Goal: Task Accomplishment & Management: Complete application form

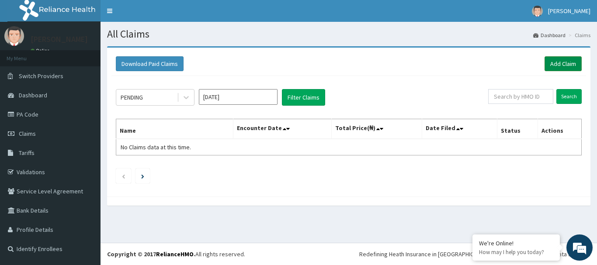
click at [560, 61] on link "Add Claim" at bounding box center [563, 63] width 37 height 15
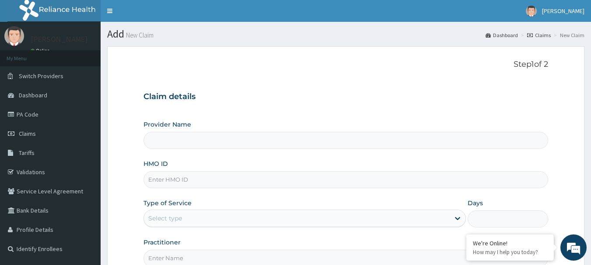
type input "LADE HOSPITAL"
click at [161, 179] on input "HMO ID" at bounding box center [345, 179] width 405 height 17
type input "FMC/1180/A"
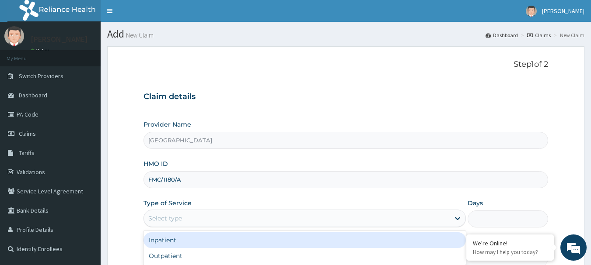
click at [234, 220] on div "Select type" at bounding box center [297, 219] width 306 height 14
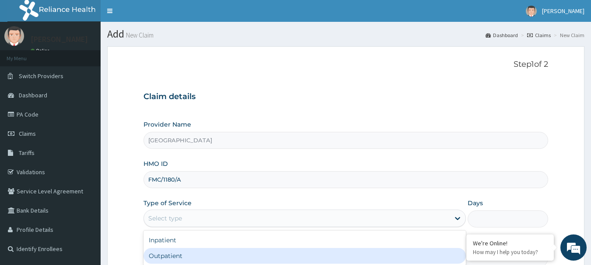
click at [186, 256] on div "Outpatient" at bounding box center [304, 256] width 322 height 16
type input "1"
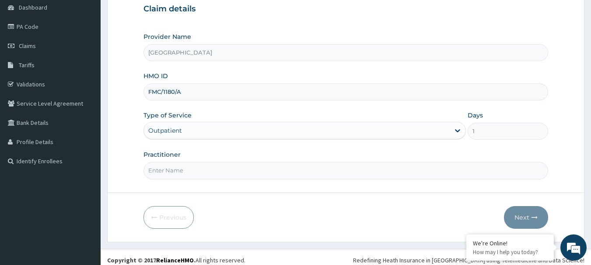
scroll to position [94, 0]
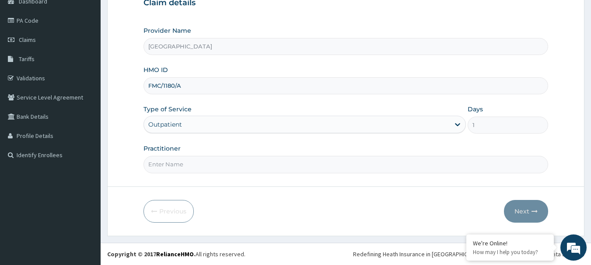
click at [264, 165] on input "Practitioner" at bounding box center [345, 164] width 405 height 17
type input "Dr Onafujabi"
click at [524, 209] on button "Next" at bounding box center [526, 211] width 44 height 23
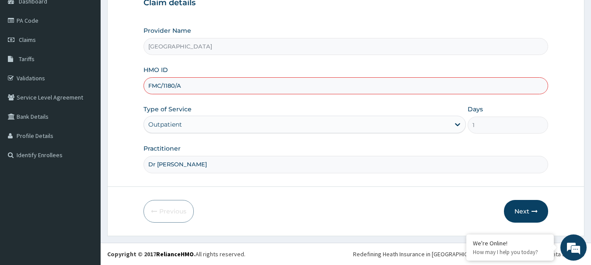
click at [447, 92] on input "FMC/1180/A" at bounding box center [345, 85] width 405 height 17
click at [25, 79] on link "Validations" at bounding box center [50, 78] width 101 height 19
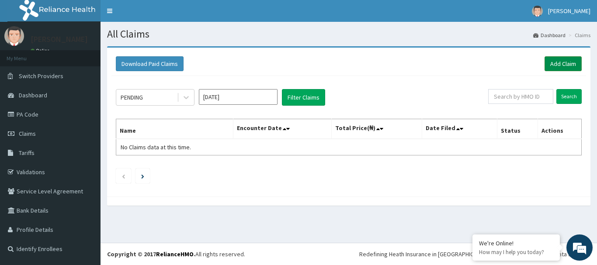
click at [571, 64] on link "Add Claim" at bounding box center [563, 63] width 37 height 15
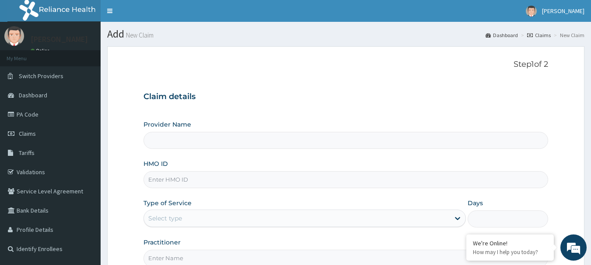
click at [194, 178] on input "HMO ID" at bounding box center [345, 179] width 405 height 17
paste input "FMC/11801/A"
type input "FMC/11801/A"
type input "LADE HOSPITAL"
type input "FMC/11801/A"
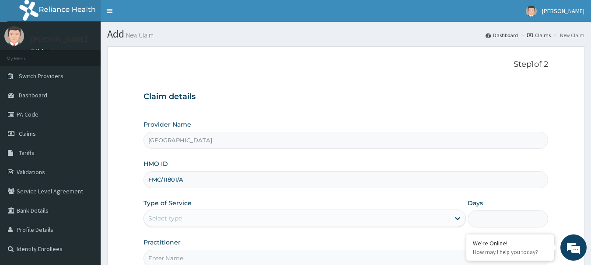
click at [192, 213] on div "Select type" at bounding box center [297, 219] width 306 height 14
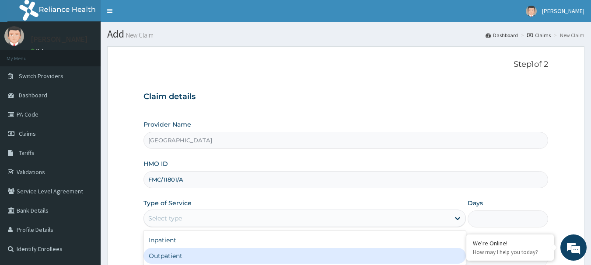
click at [185, 255] on div "Outpatient" at bounding box center [304, 256] width 322 height 16
type input "1"
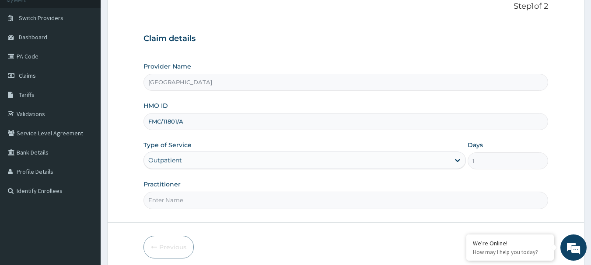
scroll to position [78, 0]
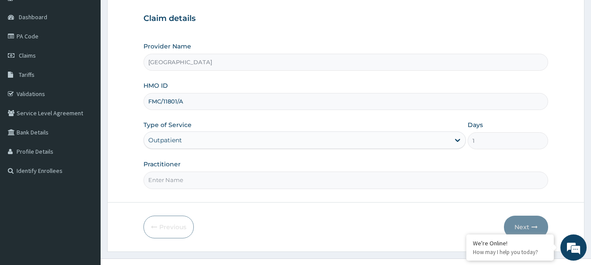
click at [260, 183] on input "Practitioner" at bounding box center [345, 180] width 405 height 17
type input "Dr Onafujabi"
click at [532, 228] on icon "button" at bounding box center [534, 227] width 6 height 6
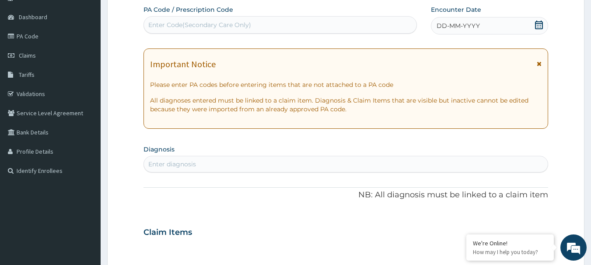
click at [541, 30] on span at bounding box center [538, 26] width 9 height 11
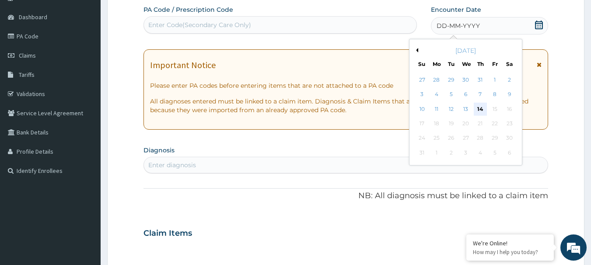
click at [481, 106] on div "14" at bounding box center [480, 109] width 13 height 13
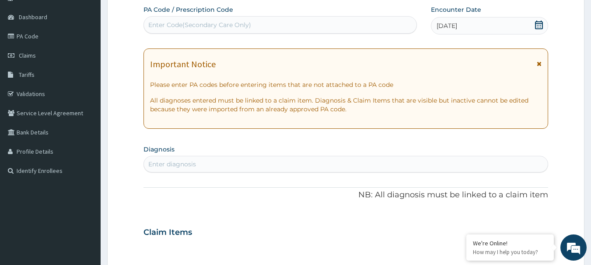
click at [213, 166] on div "Enter diagnosis" at bounding box center [346, 164] width 404 height 14
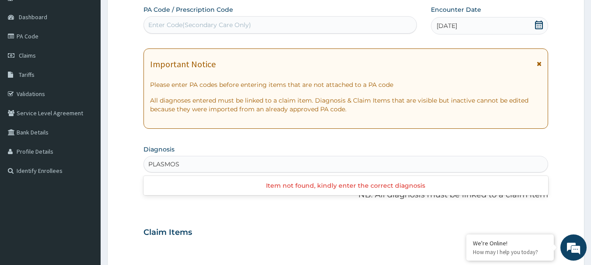
type input "PLASMO"
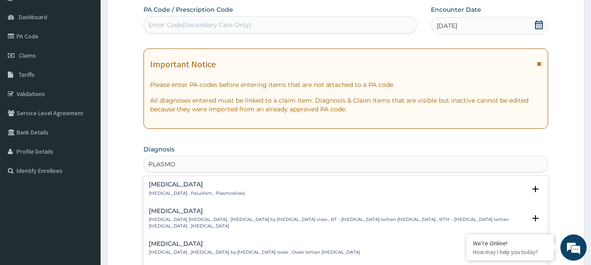
click at [162, 194] on p "Malaria , Paludism , Plasmodiosis" at bounding box center [197, 194] width 96 height 6
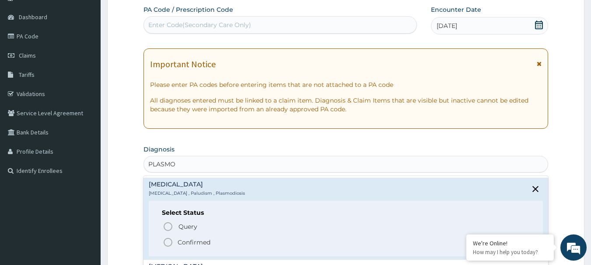
click at [166, 240] on icon "status option filled" at bounding box center [168, 242] width 10 height 10
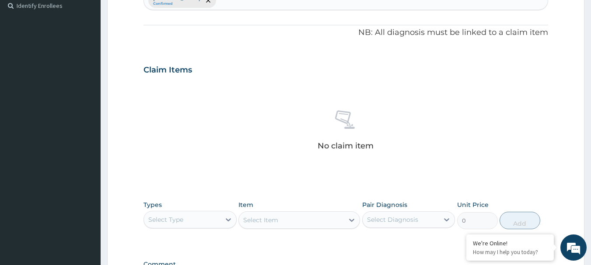
scroll to position [254, 0]
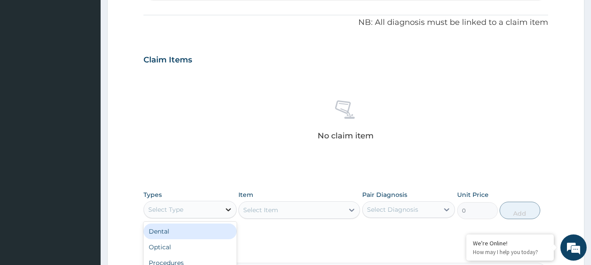
click at [231, 212] on icon at bounding box center [228, 210] width 9 height 9
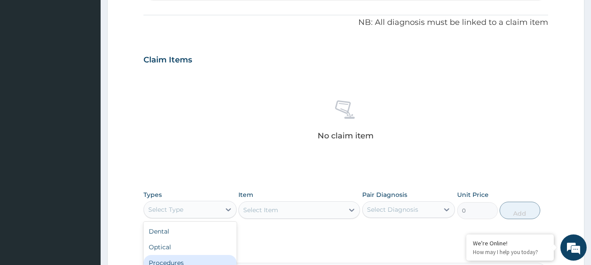
click at [200, 260] on div "Procedures" at bounding box center [189, 263] width 93 height 16
click at [276, 212] on div "Select Item" at bounding box center [299, 210] width 122 height 17
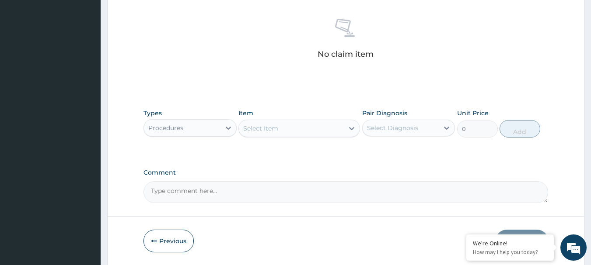
scroll to position [365, 0]
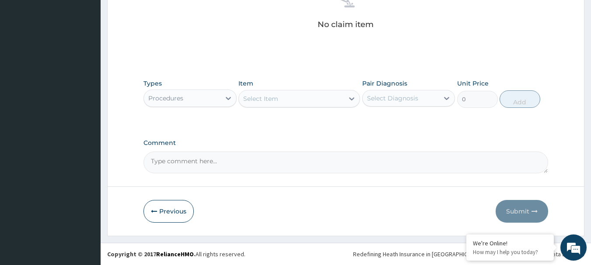
click at [319, 100] on div "Select Item" at bounding box center [291, 99] width 105 height 14
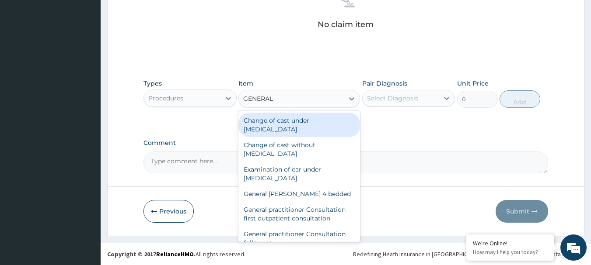
type input "GENERAL"
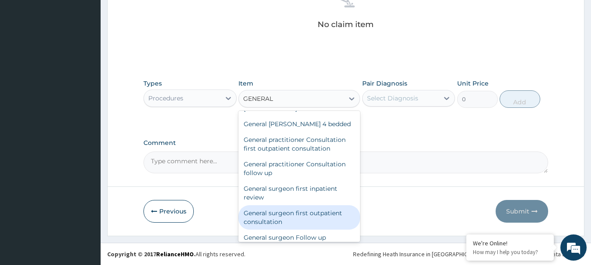
scroll to position [69, 0]
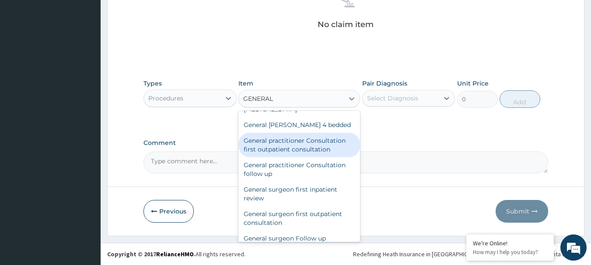
click at [284, 152] on div "General practitioner Consultation first outpatient consultation" at bounding box center [299, 145] width 122 height 24
type input "3547.5"
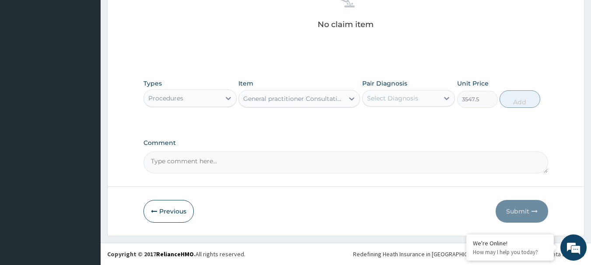
click at [401, 101] on div "Select Diagnosis" at bounding box center [392, 98] width 51 height 9
click at [396, 121] on label "Malaria" at bounding box center [403, 119] width 54 height 9
checkbox input "true"
click at [518, 102] on button "Add" at bounding box center [519, 99] width 41 height 17
type input "0"
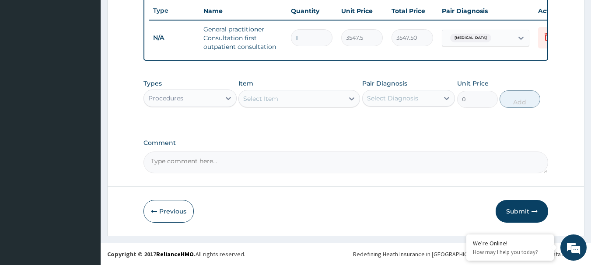
scroll to position [335, 0]
click at [293, 100] on div "Select Item" at bounding box center [291, 99] width 105 height 14
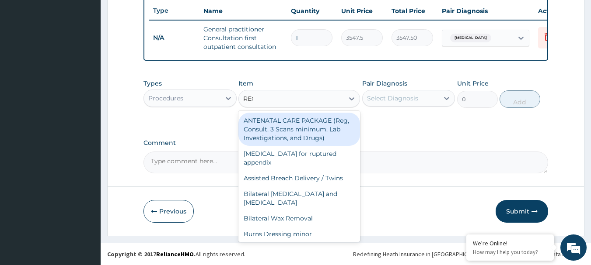
type input "REGI"
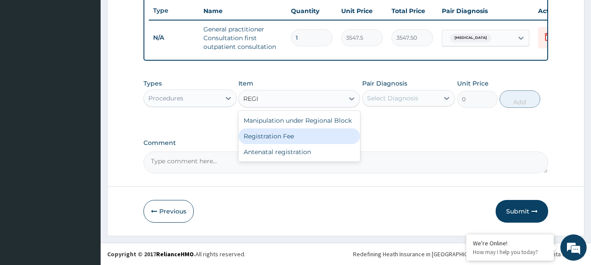
click at [289, 132] on div "Registration Fee" at bounding box center [299, 137] width 122 height 16
type input "2150"
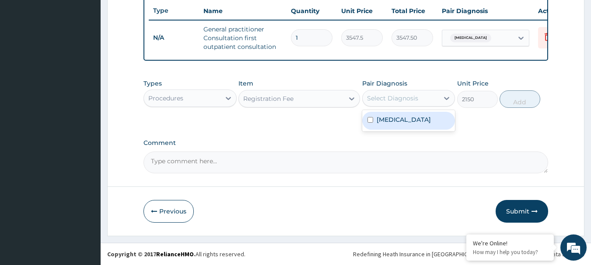
click at [418, 97] on div "Select Diagnosis" at bounding box center [401, 98] width 77 height 14
click at [394, 119] on label "Malaria" at bounding box center [403, 119] width 54 height 9
checkbox input "true"
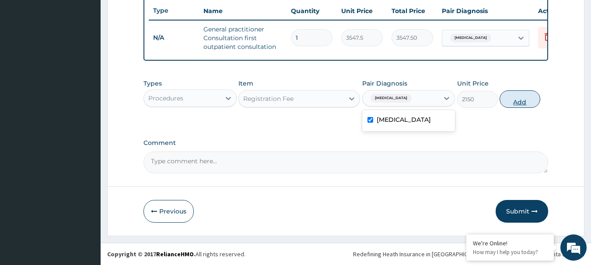
click at [519, 96] on button "Add" at bounding box center [519, 99] width 41 height 17
type input "0"
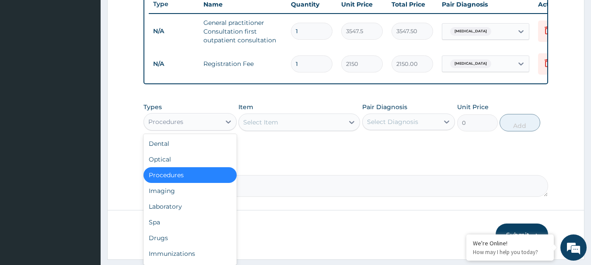
click at [199, 125] on div "Procedures" at bounding box center [182, 122] width 77 height 14
click at [164, 237] on div "Drugs" at bounding box center [189, 238] width 93 height 16
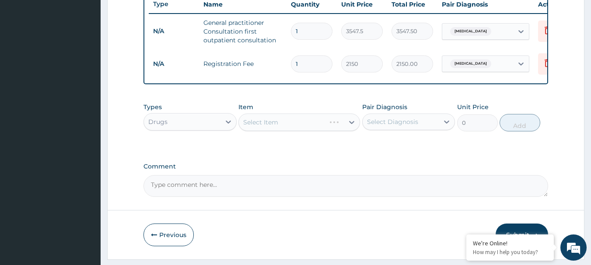
click at [251, 126] on div "Select Item" at bounding box center [299, 122] width 122 height 17
click at [254, 127] on div "Select Item" at bounding box center [260, 122] width 35 height 9
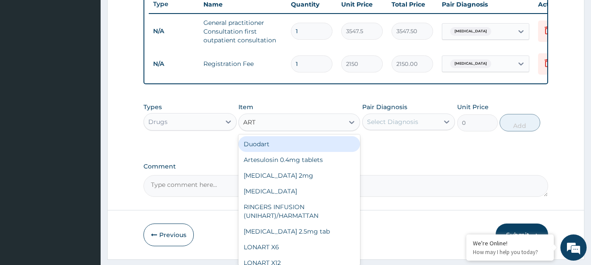
type input "ARTE"
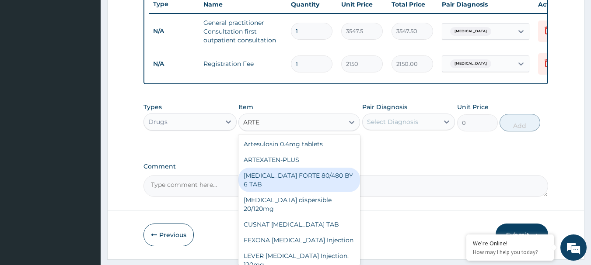
click at [340, 182] on div "COARTEM FORTE 80/480 BY 6 TAB" at bounding box center [299, 180] width 122 height 24
type input "449.35"
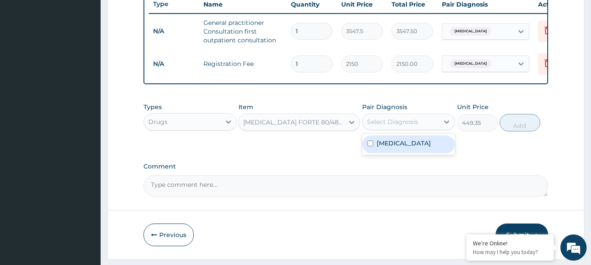
click at [411, 126] on div "Select Diagnosis" at bounding box center [392, 122] width 51 height 9
click at [404, 150] on div "Malaria" at bounding box center [408, 145] width 93 height 18
checkbox input "true"
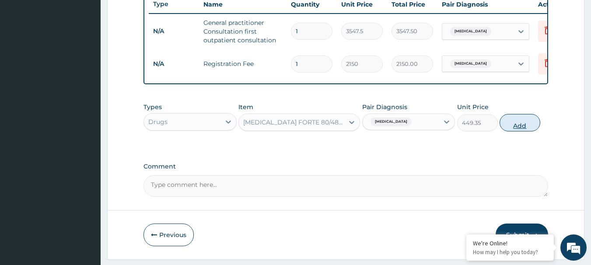
click at [517, 129] on button "Add" at bounding box center [519, 122] width 41 height 17
type input "0"
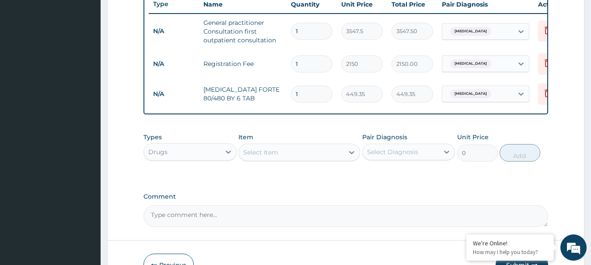
click at [296, 160] on div "Select Item" at bounding box center [291, 153] width 105 height 14
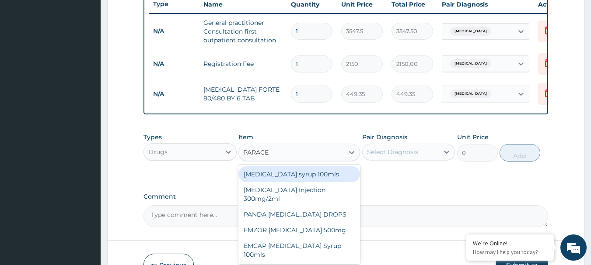
type input "PARACET"
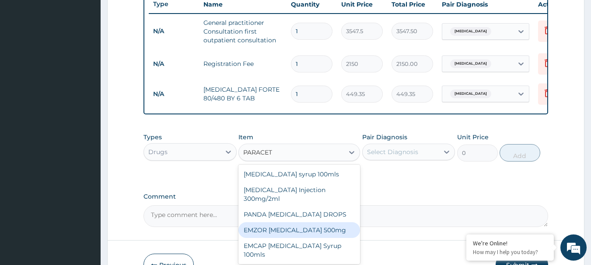
click at [325, 237] on div "EMZOR PARACETAMOL 500mg" at bounding box center [299, 231] width 122 height 16
type input "23.65"
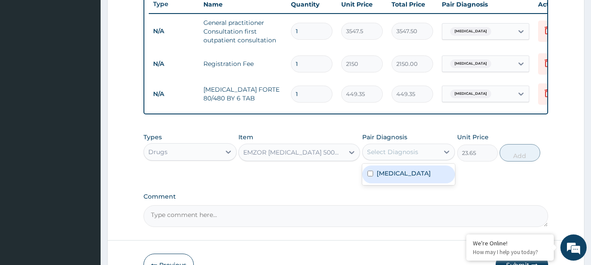
click at [406, 157] on div "Select Diagnosis" at bounding box center [392, 152] width 51 height 9
click at [395, 178] on label "Malaria" at bounding box center [403, 173] width 54 height 9
checkbox input "true"
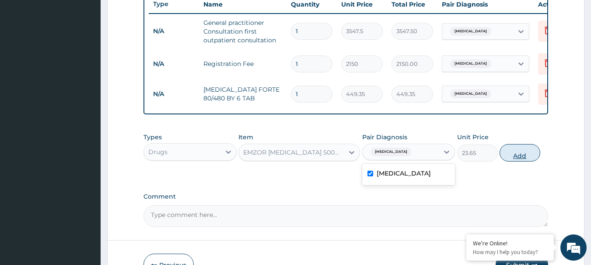
click at [526, 159] on button "Add" at bounding box center [519, 152] width 41 height 17
type input "0"
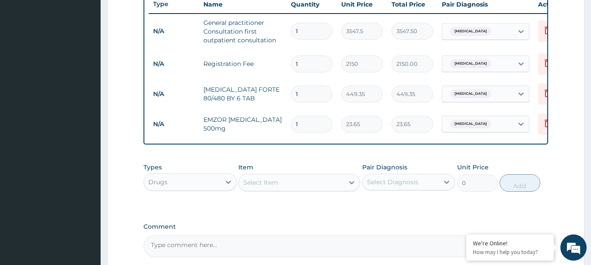
click at [307, 190] on div "Select Item" at bounding box center [291, 183] width 105 height 14
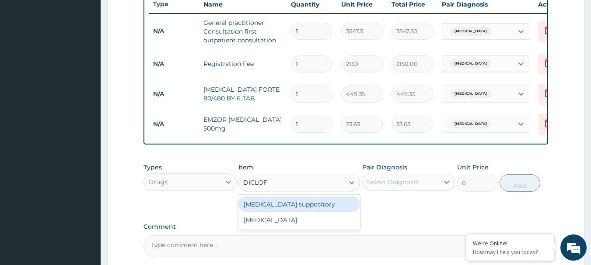
type input "DICLOFE"
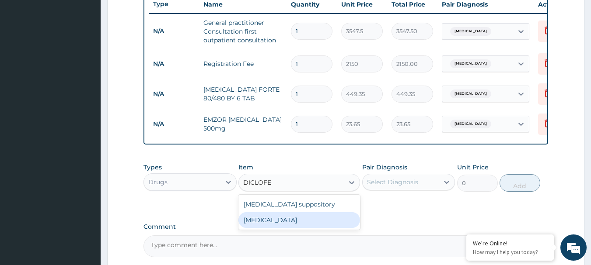
click at [292, 223] on div "Diclofenac" at bounding box center [299, 221] width 122 height 16
type input "591.25"
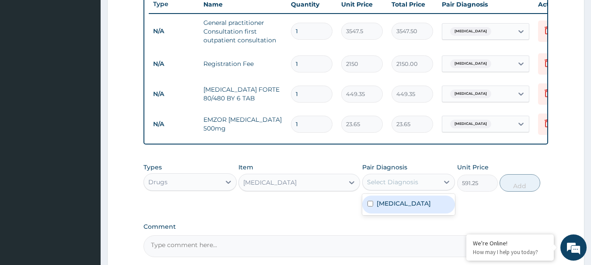
drag, startPoint x: 394, startPoint y: 189, endPoint x: 391, endPoint y: 213, distance: 24.2
click at [391, 191] on div "option Malaria, selected. option Malaria focused, 1 of 1. 1 result available. U…" at bounding box center [408, 182] width 93 height 17
click at [391, 208] on label "Malaria" at bounding box center [403, 203] width 54 height 9
checkbox input "true"
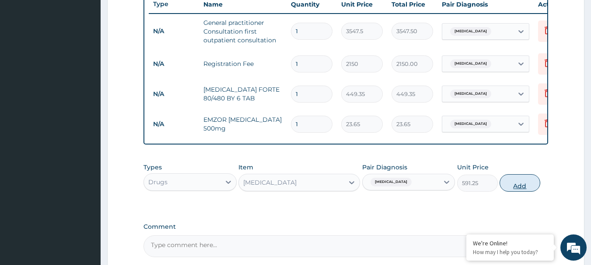
click at [523, 192] on button "Add" at bounding box center [519, 182] width 41 height 17
type input "0"
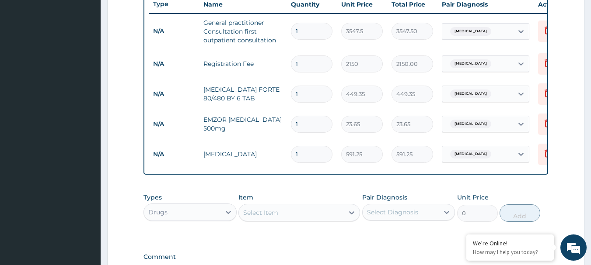
click at [281, 220] on div "Select Item" at bounding box center [291, 213] width 105 height 14
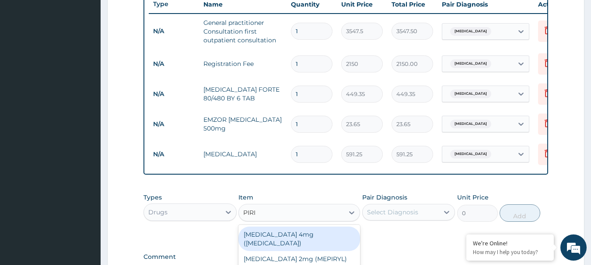
type input "PIRIT"
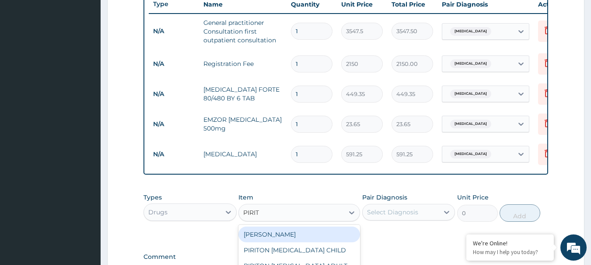
click at [281, 237] on div "PIRITON TAB EVANS" at bounding box center [299, 235] width 122 height 16
type input "23.65"
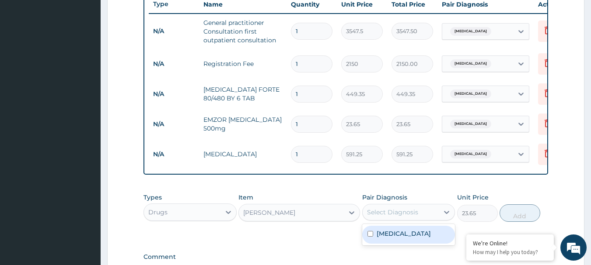
click at [397, 216] on div "Select Diagnosis" at bounding box center [392, 212] width 51 height 9
click at [387, 238] on label "Malaria" at bounding box center [403, 234] width 54 height 9
checkbox input "true"
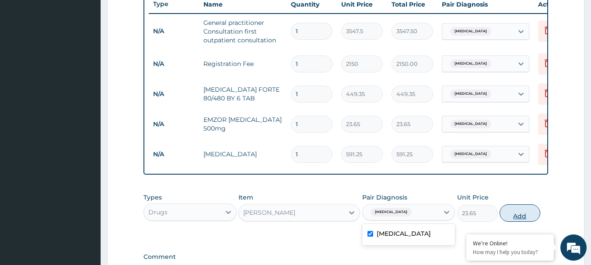
click at [516, 222] on button "Add" at bounding box center [519, 213] width 41 height 17
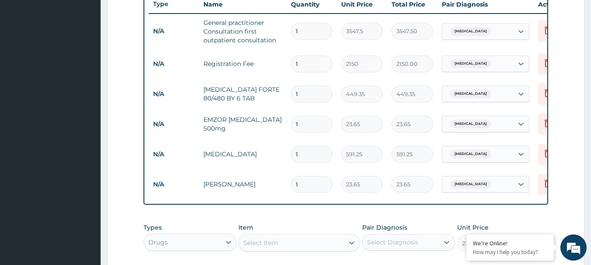
type input "0"
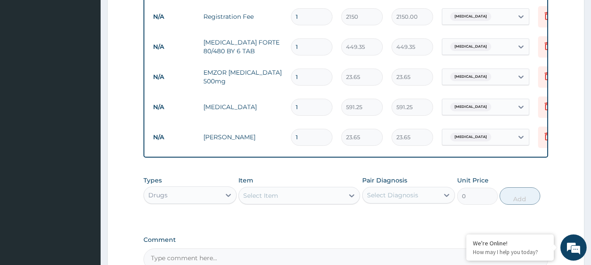
scroll to position [401, 0]
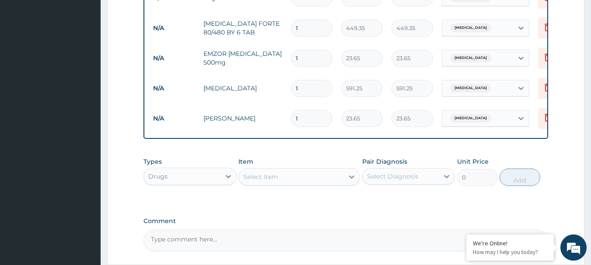
click at [199, 184] on div "Drugs" at bounding box center [182, 177] width 77 height 14
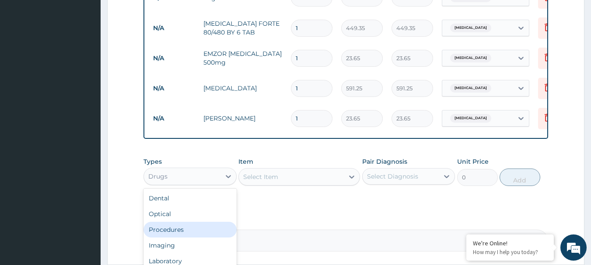
scroll to position [30, 0]
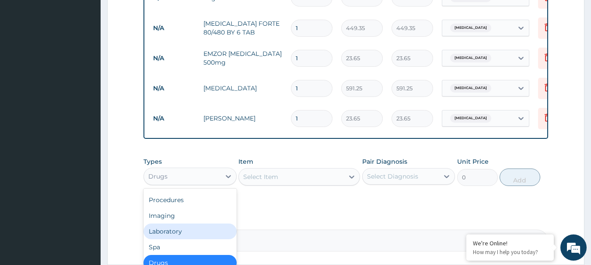
click at [185, 238] on div "Laboratory" at bounding box center [189, 232] width 93 height 16
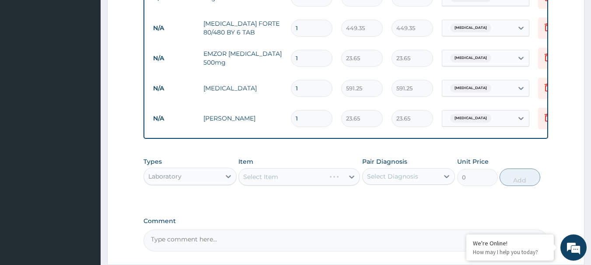
click at [301, 181] on div "Select Item" at bounding box center [299, 176] width 122 height 17
click at [306, 184] on div "Select Item" at bounding box center [291, 177] width 105 height 14
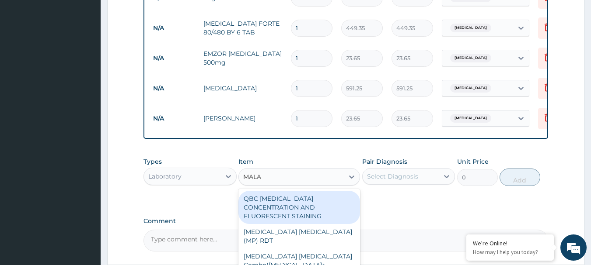
type input "MALAR"
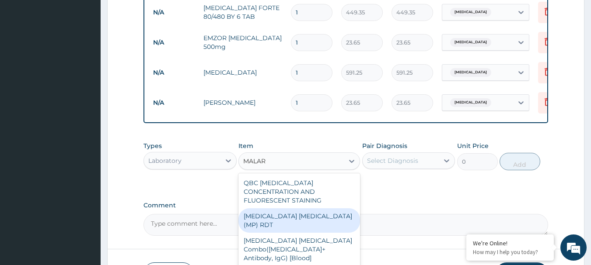
scroll to position [486, 0]
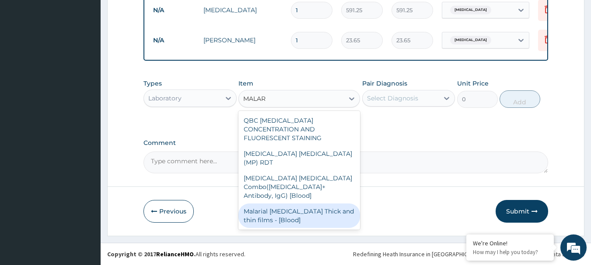
click at [330, 204] on div "Malarial Parasite Thick and thin films - [Blood]" at bounding box center [299, 216] width 122 height 24
type input "1612.5"
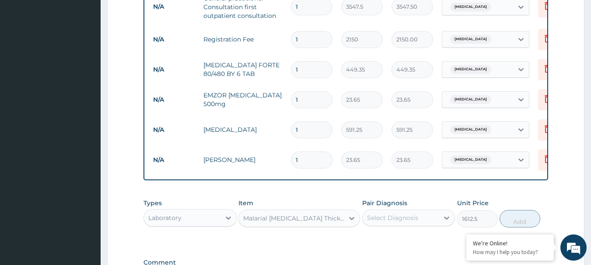
scroll to position [361, 0]
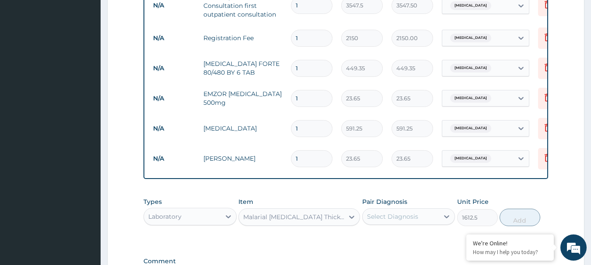
click at [300, 160] on input "1" at bounding box center [312, 158] width 42 height 17
type input "0.00"
type input "5"
type input "118.25"
type input "5"
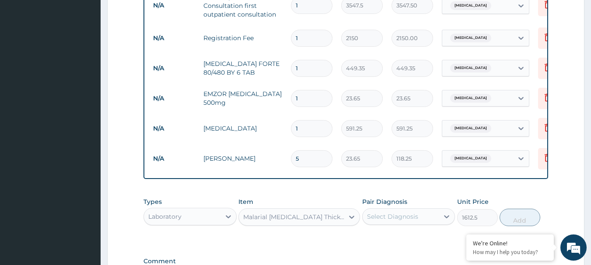
click at [309, 132] on input "1" at bounding box center [312, 128] width 42 height 17
click at [310, 99] on input "1" at bounding box center [312, 98] width 42 height 17
type input "0.00"
type input "2"
type input "47.30"
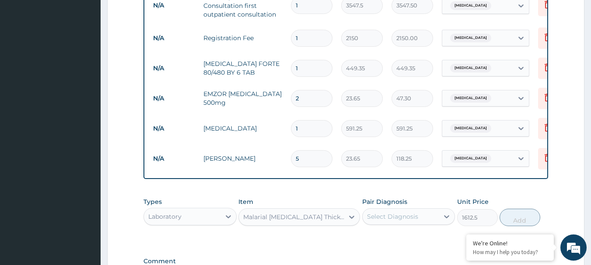
type input "20"
type input "473.00"
type input "20"
click at [309, 73] on input "1" at bounding box center [312, 68] width 42 height 17
type input "0.00"
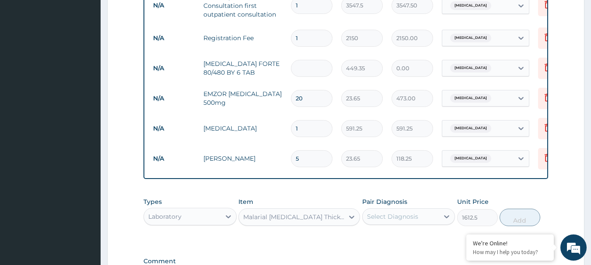
type input "6"
type input "2696.10"
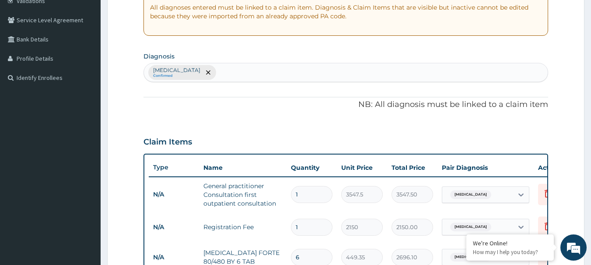
scroll to position [168, 0]
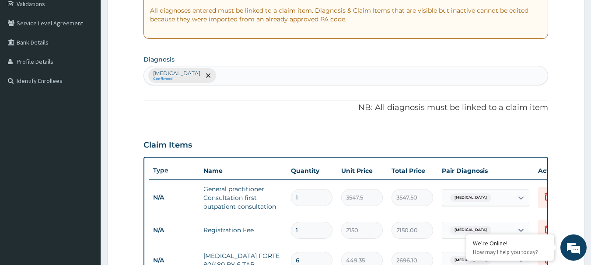
type input "6"
click at [318, 76] on div "Malaria Confirmed" at bounding box center [346, 75] width 404 height 18
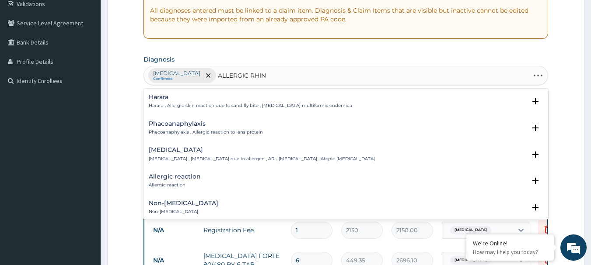
type input "ALLERGIC RHINI"
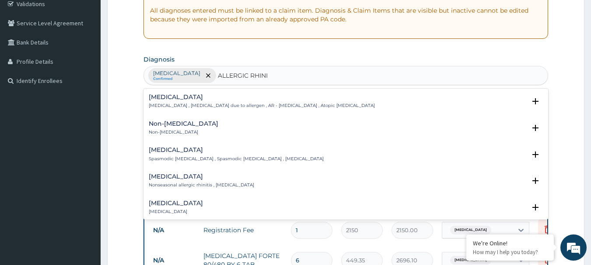
click at [230, 103] on p "Allergic rhinitis , Allergic rhinitis due to allergen , AR - Allergic rhinitis …" at bounding box center [262, 106] width 226 height 6
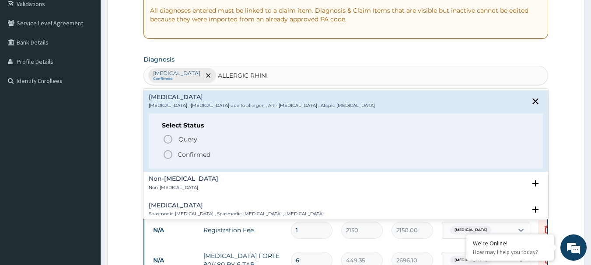
click at [171, 151] on icon "status option filled" at bounding box center [168, 155] width 10 height 10
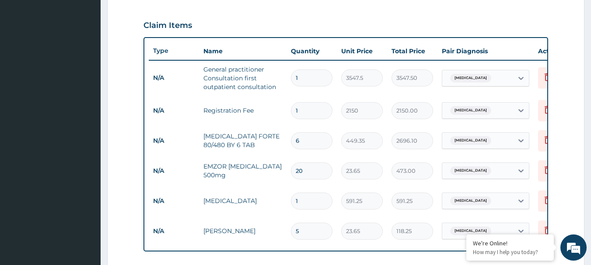
scroll to position [316, 0]
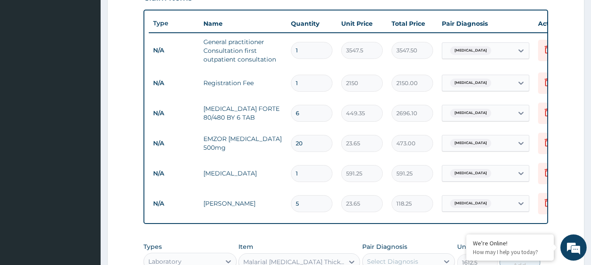
click at [502, 49] on div "Malaria" at bounding box center [477, 50] width 71 height 15
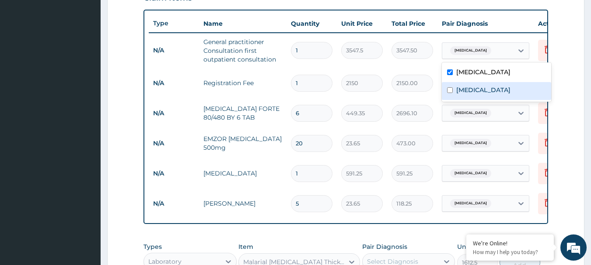
click at [483, 86] on label "Allergic rhinitis" at bounding box center [483, 90] width 54 height 9
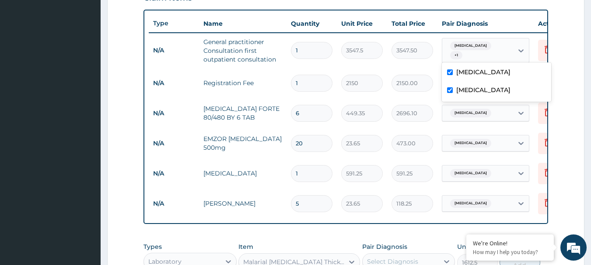
checkbox input "true"
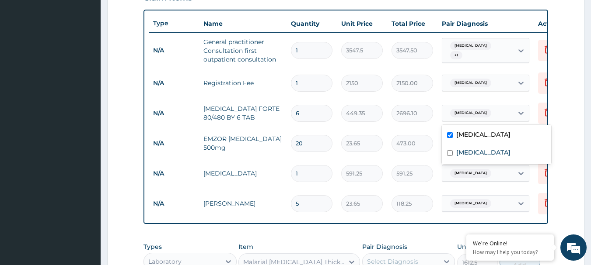
click at [477, 111] on div "Malaria" at bounding box center [477, 113] width 71 height 15
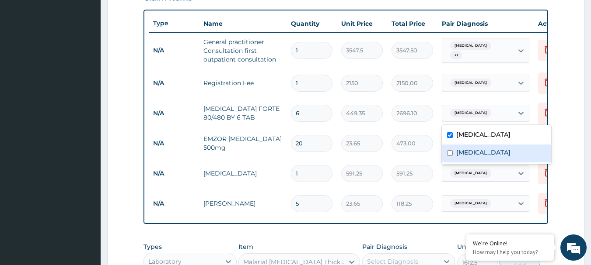
click at [458, 154] on label "Allergic rhinitis" at bounding box center [483, 152] width 54 height 9
checkbox input "true"
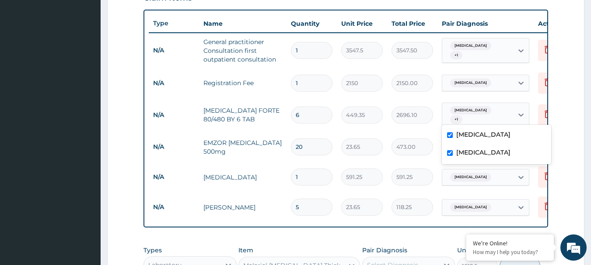
click at [492, 84] on div "Malaria" at bounding box center [477, 83] width 71 height 15
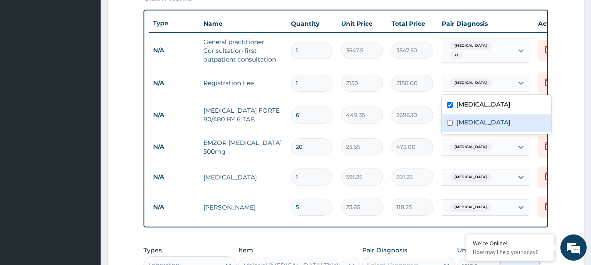
click at [464, 121] on label "Allergic rhinitis" at bounding box center [483, 122] width 54 height 9
checkbox input "true"
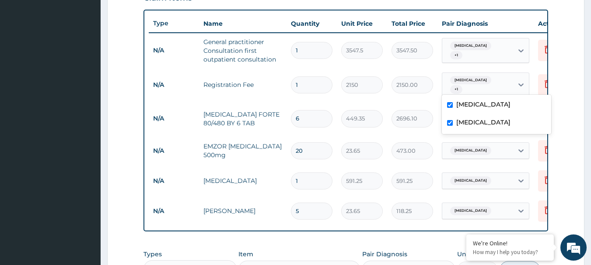
click at [471, 146] on span "Malaria" at bounding box center [470, 150] width 41 height 9
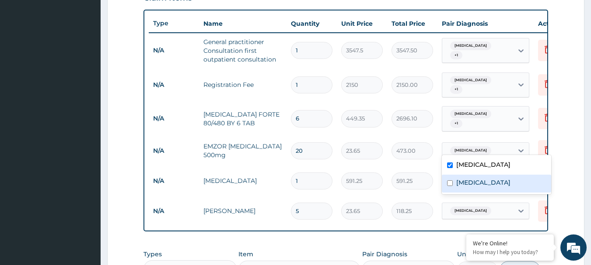
click at [457, 182] on label "Allergic rhinitis" at bounding box center [483, 182] width 54 height 9
checkbox input "true"
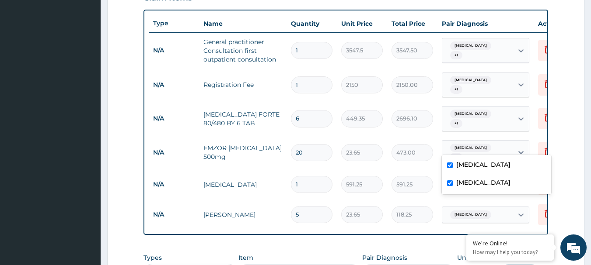
click at [494, 211] on input "text" at bounding box center [494, 215] width 1 height 9
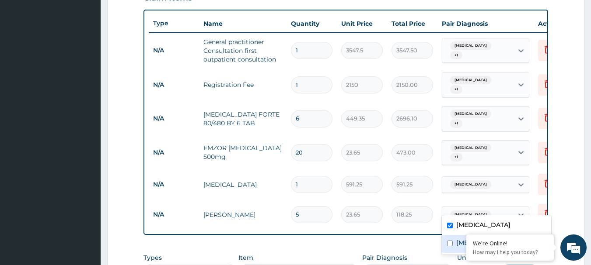
click at [451, 243] on input "checkbox" at bounding box center [450, 244] width 6 height 6
checkbox input "true"
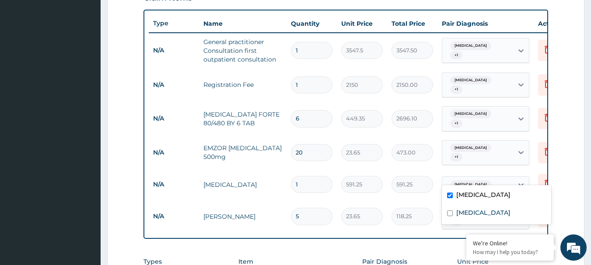
click at [491, 178] on div "Malaria" at bounding box center [477, 185] width 71 height 15
click at [450, 213] on input "checkbox" at bounding box center [450, 214] width 6 height 6
checkbox input "true"
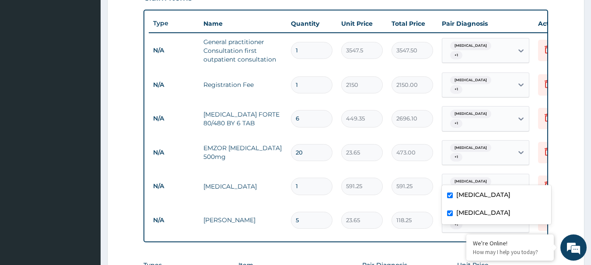
click at [441, 234] on div "PA Code / Prescription Code Enter Code(Secondary Care Only) Encounter Date 14-0…" at bounding box center [345, 62] width 405 height 588
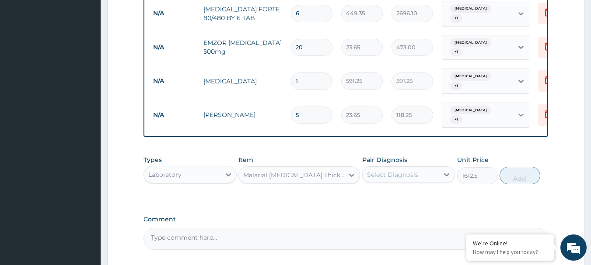
scroll to position [486, 0]
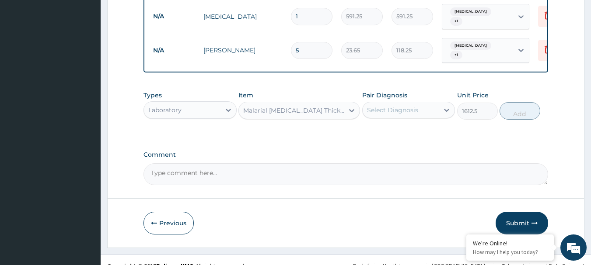
click at [526, 213] on button "Submit" at bounding box center [521, 223] width 52 height 23
